Goal: Task Accomplishment & Management: Manage account settings

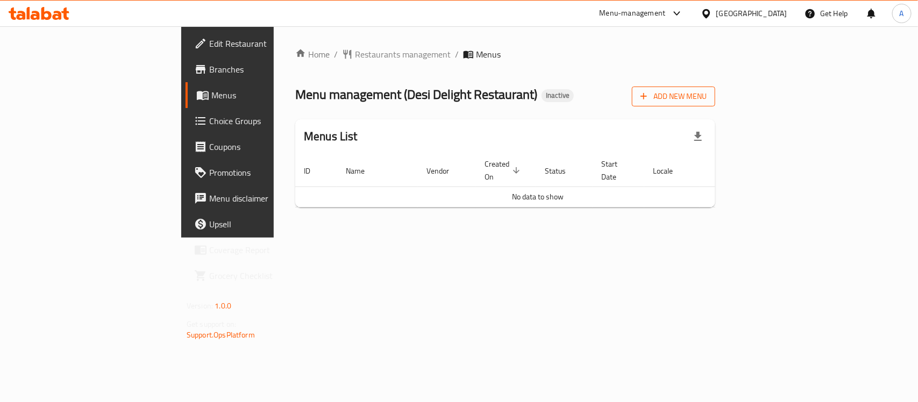
click at [715, 105] on button "Add New Menu" at bounding box center [673, 97] width 83 height 20
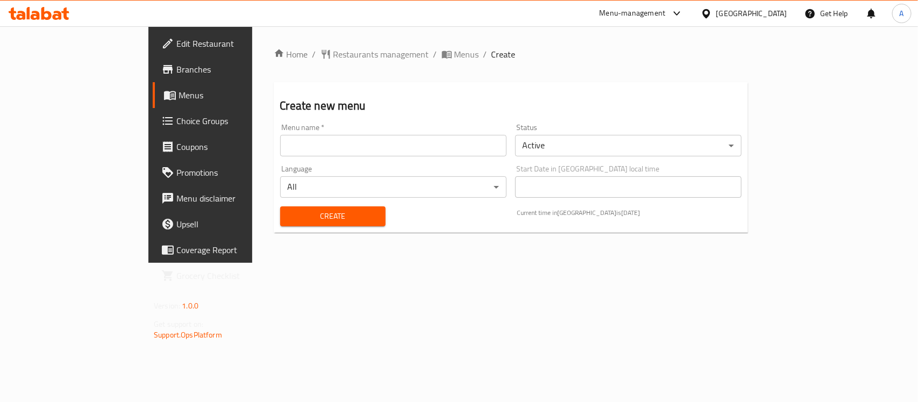
click at [335, 153] on input "text" at bounding box center [393, 146] width 226 height 22
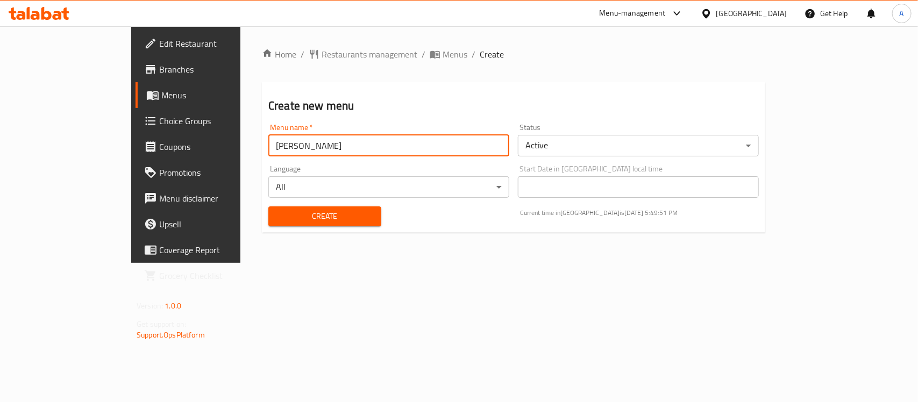
drag, startPoint x: 234, startPoint y: 144, endPoint x: 300, endPoint y: 144, distance: 65.6
click at [300, 144] on input "[PERSON_NAME]" at bounding box center [388, 146] width 241 height 22
type input "Abdelfattah - Shared Case"
click at [572, 149] on body "​ Menu-management United Arab Emirates Get Help A Edit Restaurant Branches Menu…" at bounding box center [459, 214] width 918 height 376
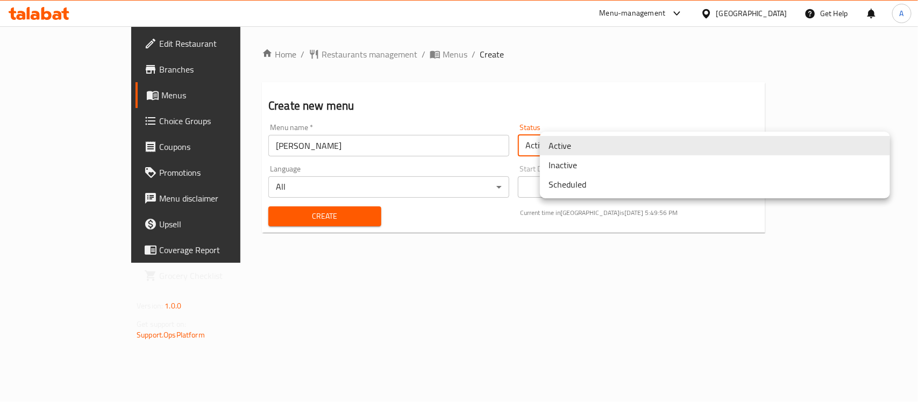
click at [566, 165] on li "Inactive" at bounding box center [715, 164] width 350 height 19
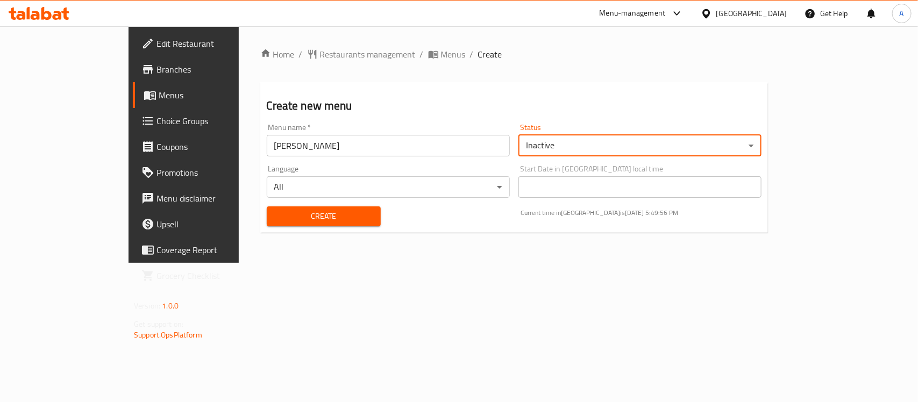
click at [332, 227] on div "Create" at bounding box center [323, 216] width 127 height 33
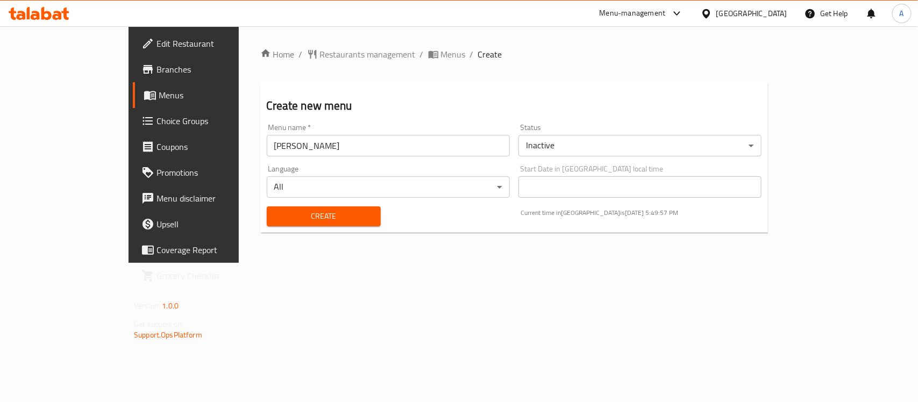
click at [329, 225] on button "Create" at bounding box center [324, 217] width 114 height 20
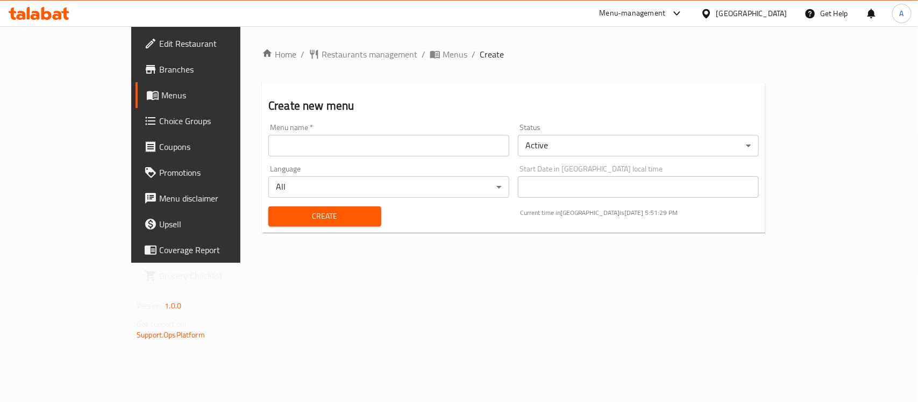
drag, startPoint x: 366, startPoint y: 56, endPoint x: 509, endPoint y: 71, distance: 143.8
click at [443, 56] on span "Menus" at bounding box center [455, 54] width 25 height 13
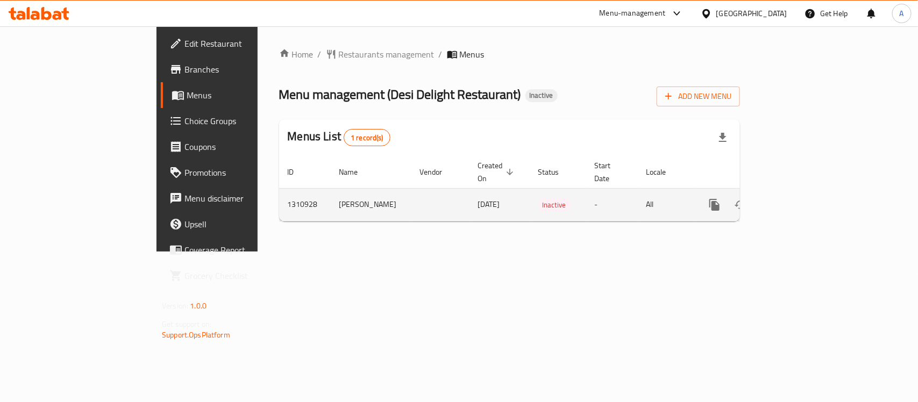
click at [805, 195] on link "enhanced table" at bounding box center [792, 205] width 26 height 26
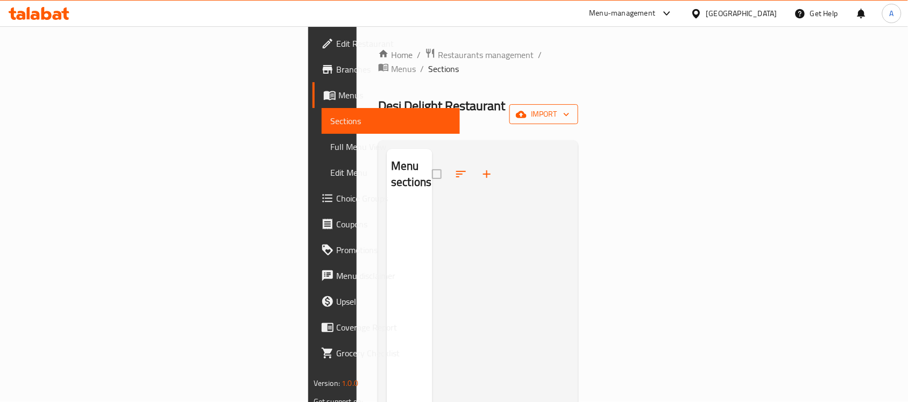
click at [578, 104] on button "import" at bounding box center [543, 114] width 69 height 20
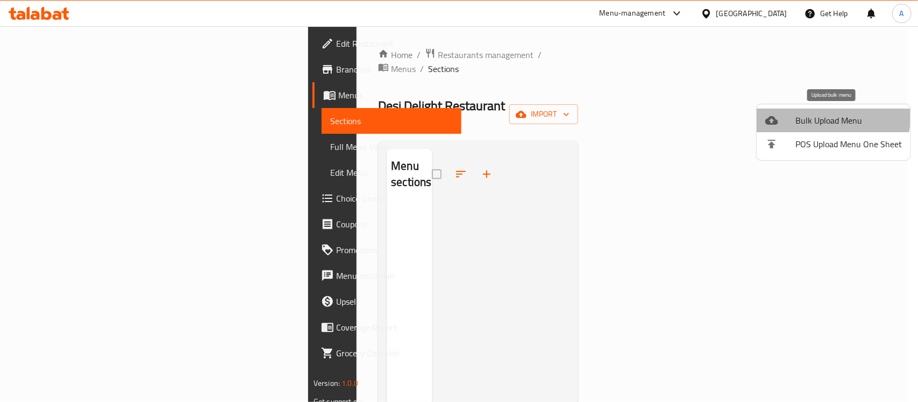
click at [805, 114] on span "Bulk Upload Menu" at bounding box center [848, 120] width 106 height 13
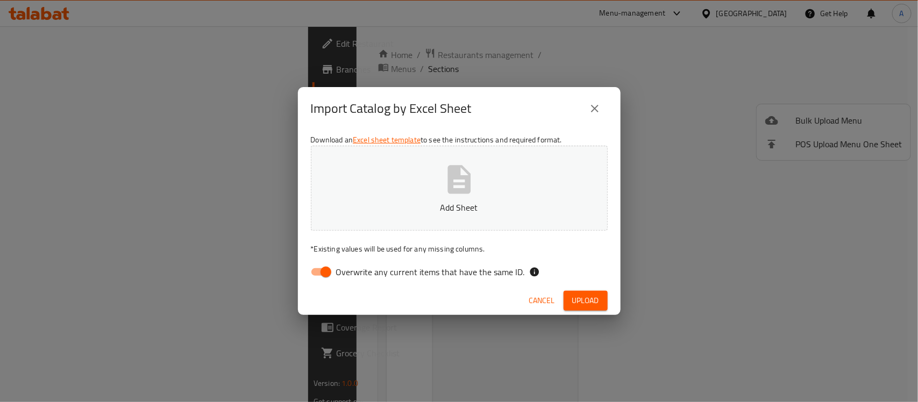
click at [561, 162] on button "Add Sheet" at bounding box center [459, 188] width 297 height 85
click at [326, 269] on input "Overwrite any current items that have the same ID." at bounding box center [325, 272] width 61 height 20
checkbox input "false"
click at [572, 297] on span "Upload" at bounding box center [585, 300] width 27 height 13
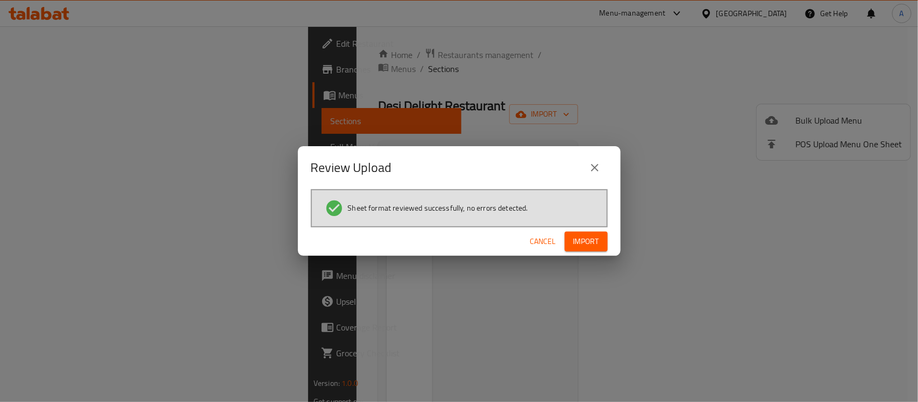
click at [585, 248] on button "Import" at bounding box center [586, 242] width 43 height 20
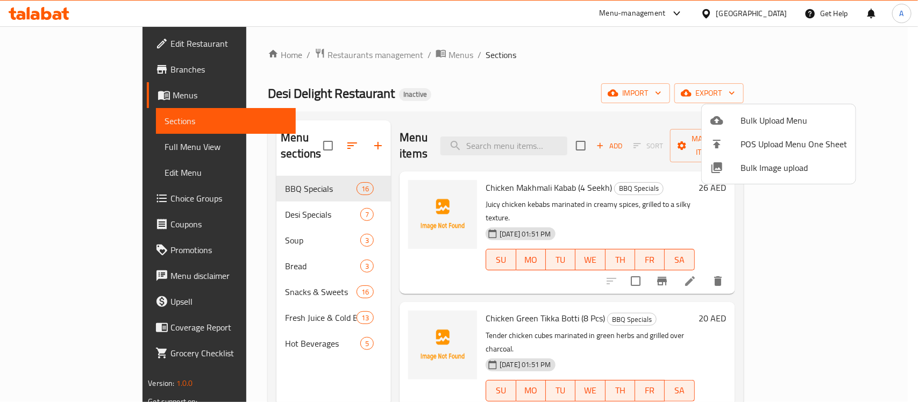
click at [245, 203] on div at bounding box center [459, 201] width 918 height 402
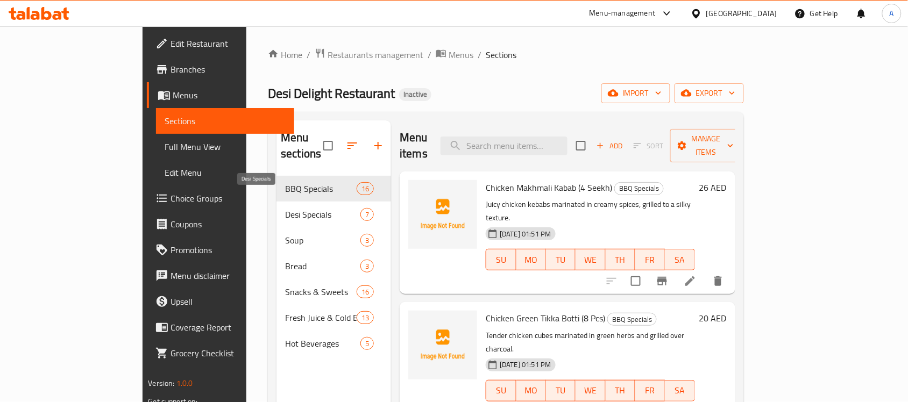
click at [285, 208] on span "Desi Specials" at bounding box center [322, 214] width 75 height 13
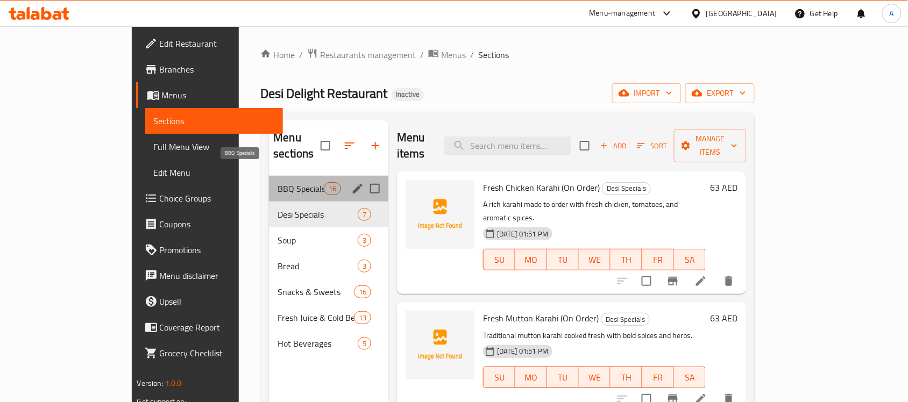
click at [277, 182] on span "BBQ Specials" at bounding box center [300, 188] width 46 height 13
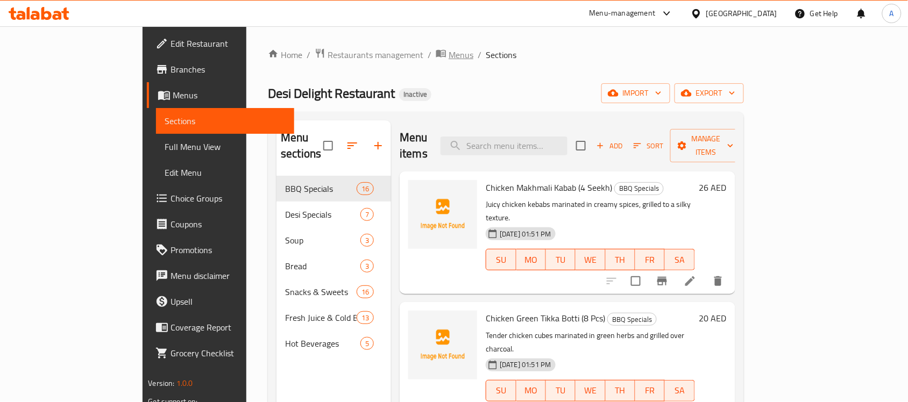
click at [449, 55] on span "Menus" at bounding box center [461, 54] width 25 height 13
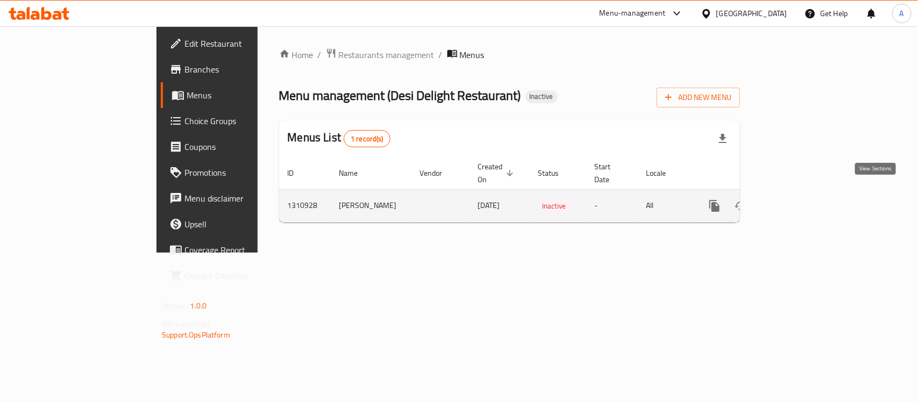
click at [805, 195] on link "enhanced table" at bounding box center [792, 206] width 26 height 26
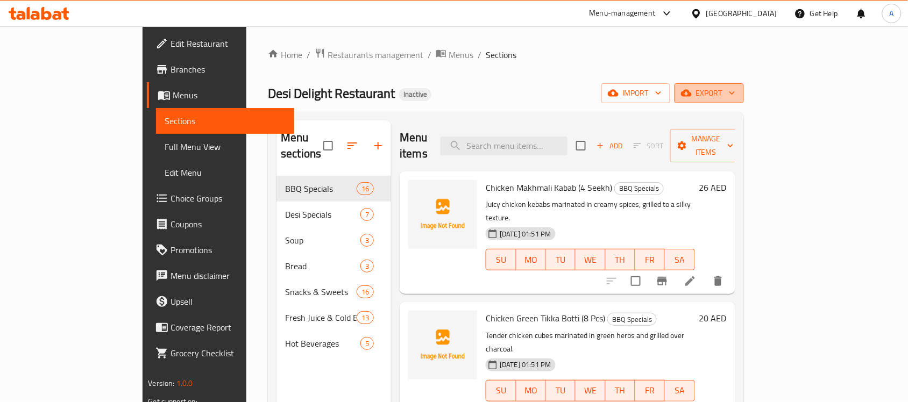
click at [744, 100] on button "export" at bounding box center [708, 93] width 69 height 20
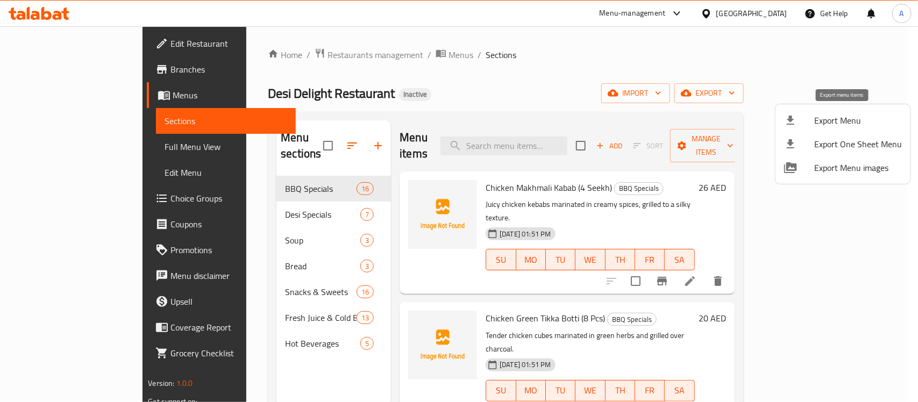
click at [808, 120] on div at bounding box center [799, 120] width 30 height 13
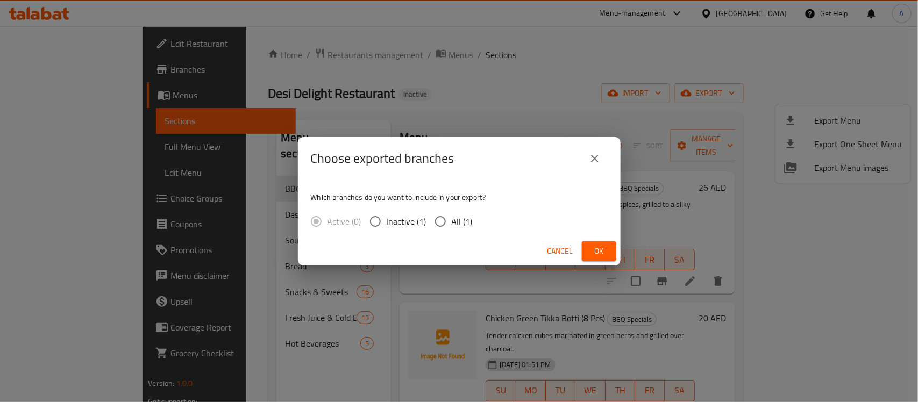
click at [454, 215] on span "All (1)" at bounding box center [462, 221] width 21 height 13
click at [452, 213] on input "All (1)" at bounding box center [440, 221] width 23 height 23
radio input "true"
click at [595, 246] on span "Ok" at bounding box center [598, 251] width 17 height 13
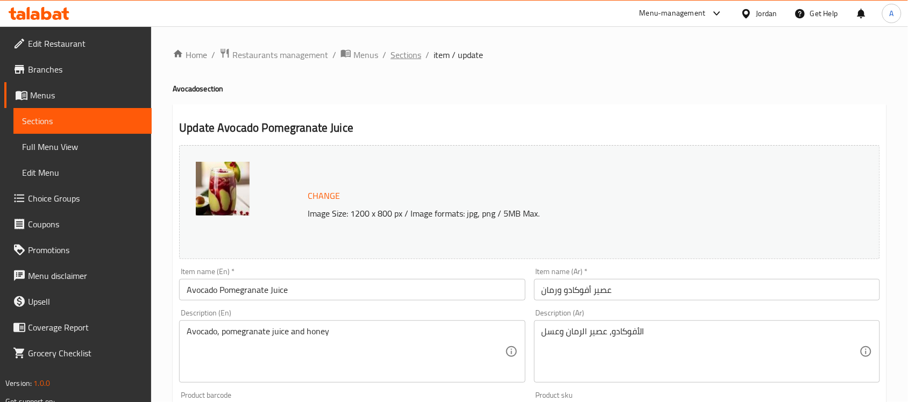
click at [406, 54] on span "Sections" at bounding box center [405, 54] width 31 height 13
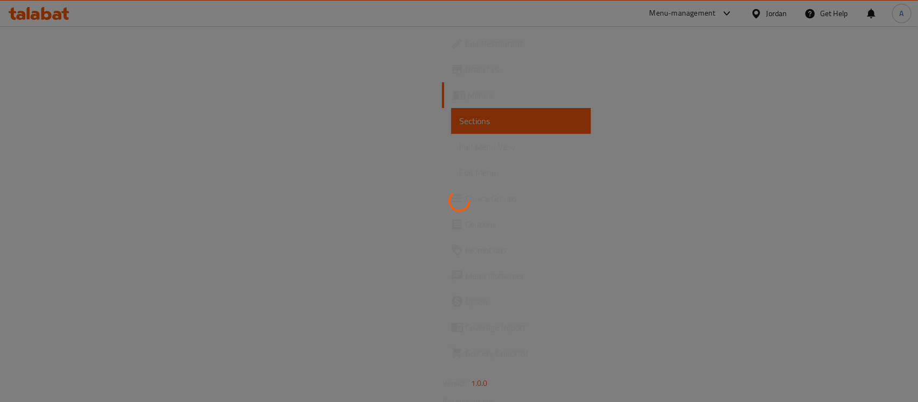
click at [241, 158] on div at bounding box center [459, 201] width 918 height 402
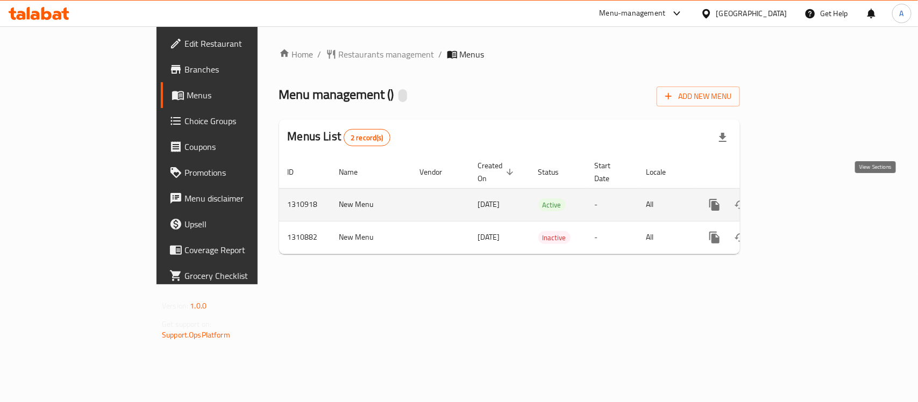
click at [799, 198] on icon "enhanced table" at bounding box center [792, 204] width 13 height 13
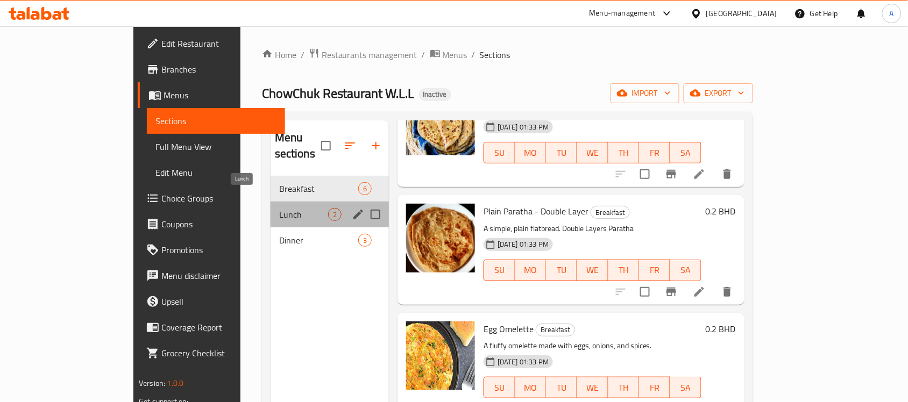
click at [279, 208] on span "Lunch" at bounding box center [303, 214] width 49 height 13
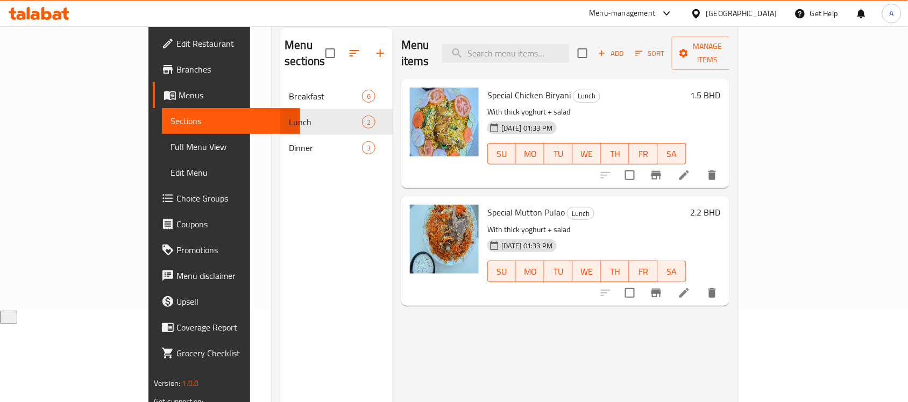
scroll to position [17, 0]
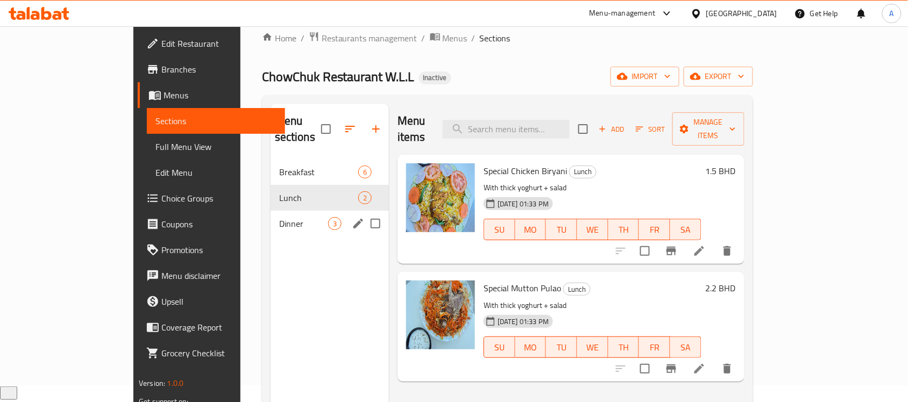
click at [271, 211] on div "Dinner 3" at bounding box center [330, 224] width 118 height 26
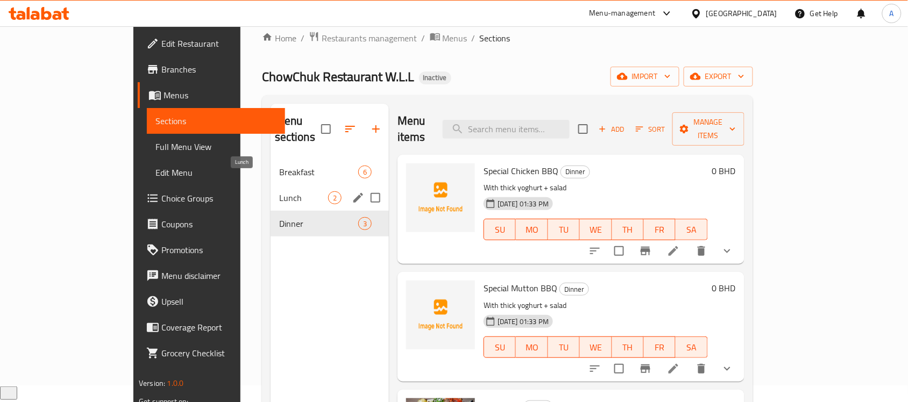
click at [279, 191] on span "Lunch" at bounding box center [303, 197] width 49 height 13
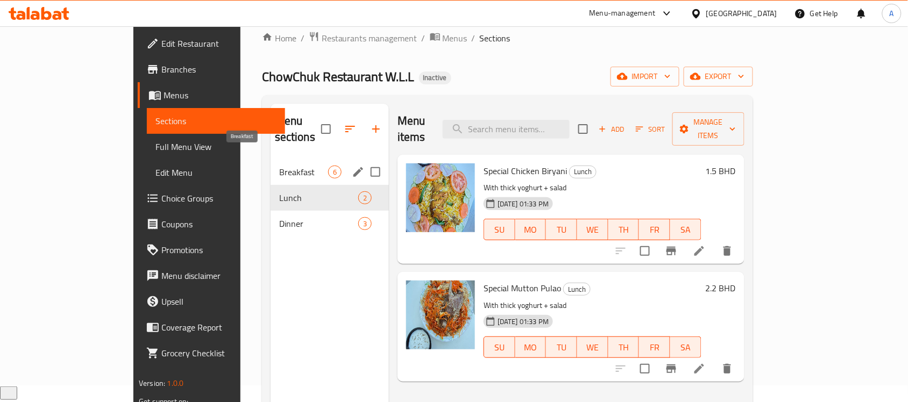
click at [279, 166] on span "Breakfast" at bounding box center [303, 172] width 49 height 13
